Goal: Find specific page/section: Find specific page/section

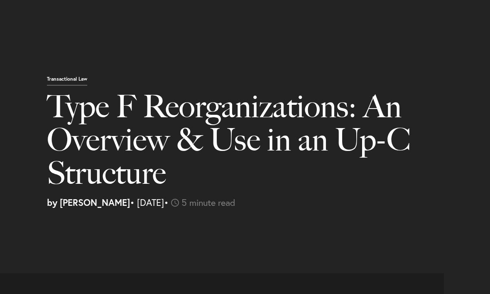
select select "US"
select select "Austin"
select select "Business and Civil Litigation"
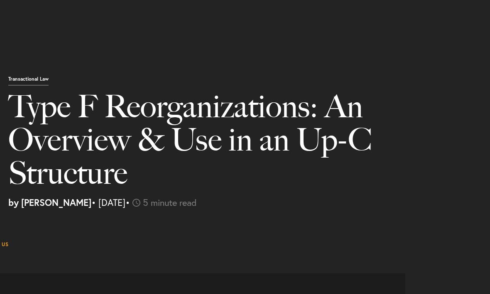
scroll to position [790, 0]
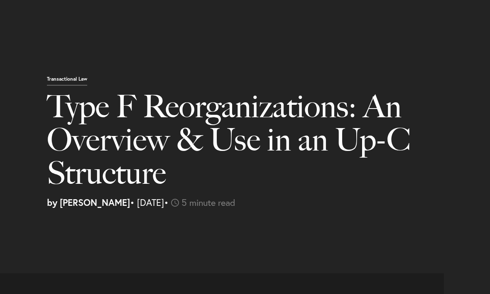
select select "US"
select select "Austin"
select select "Business and Civil Litigation"
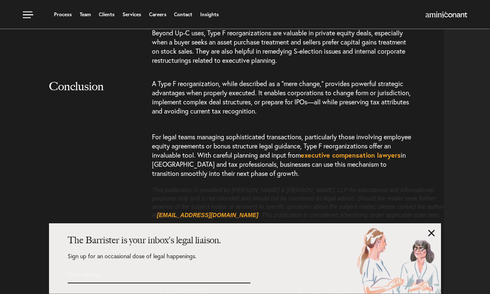
scroll to position [1795, 0]
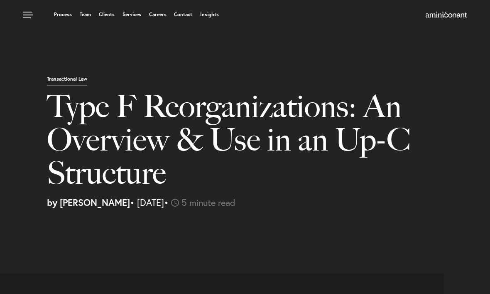
select select "US"
select select "Austin"
select select "Business and Civil Litigation"
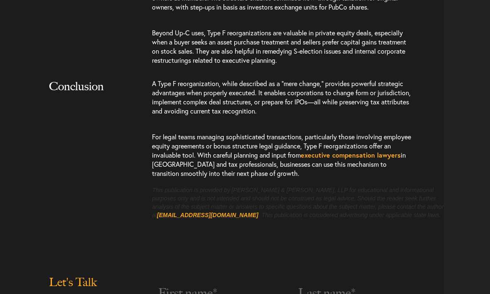
scroll to position [1795, 0]
